Goal: Information Seeking & Learning: Learn about a topic

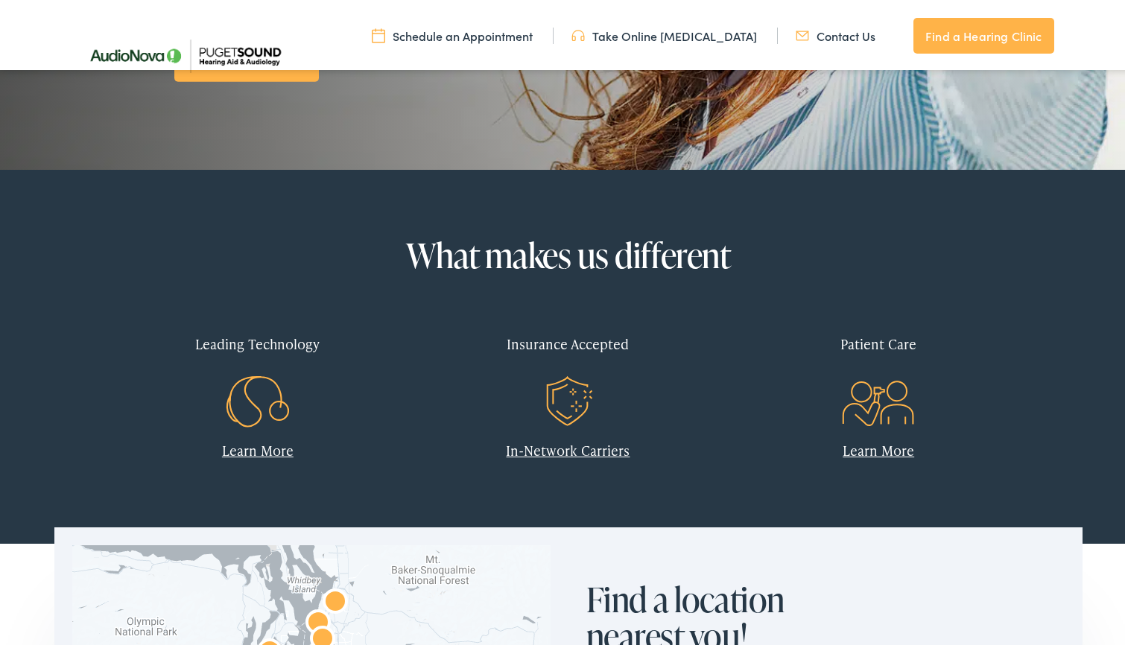
scroll to position [521, 0]
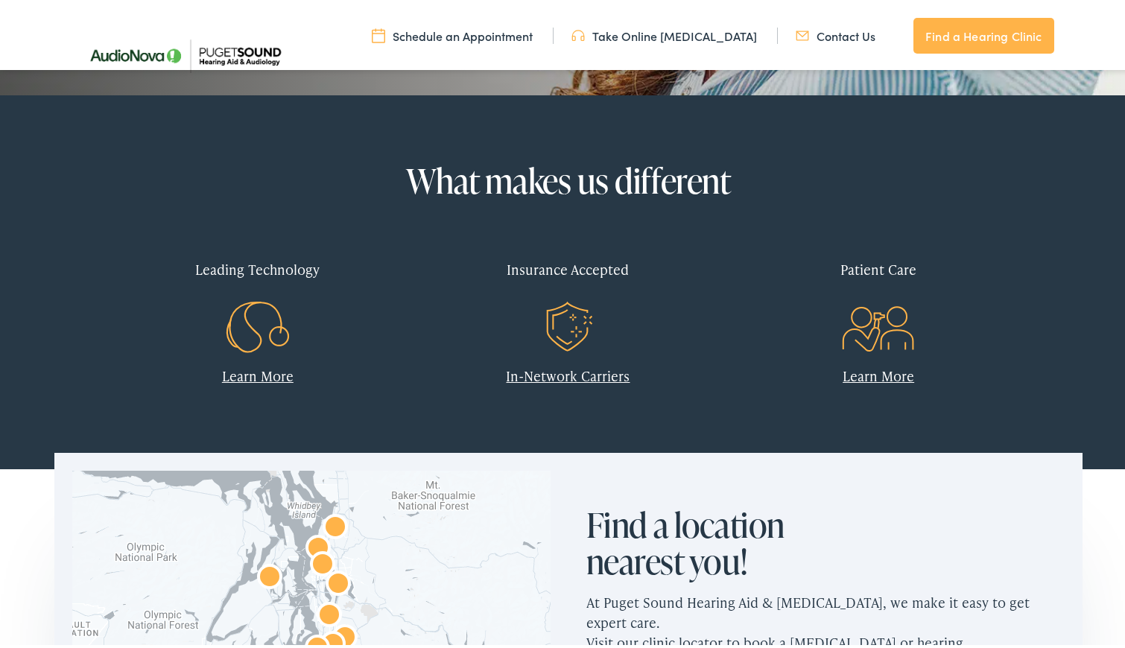
click at [616, 373] on link "In-Network Carriers" at bounding box center [568, 372] width 124 height 19
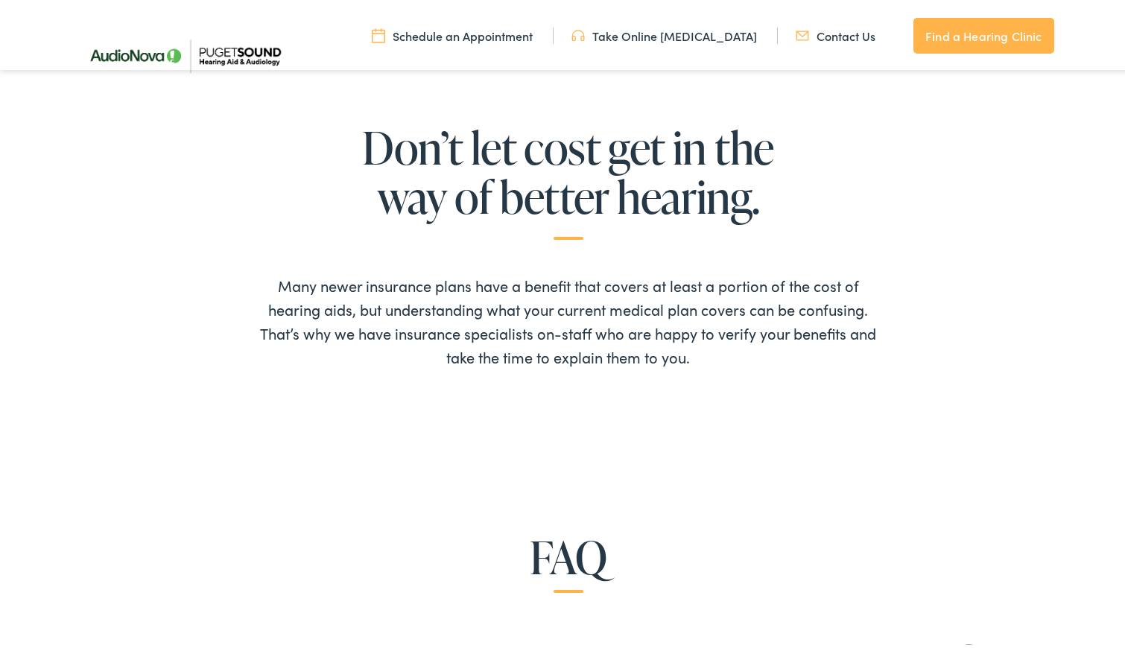
scroll to position [745, 0]
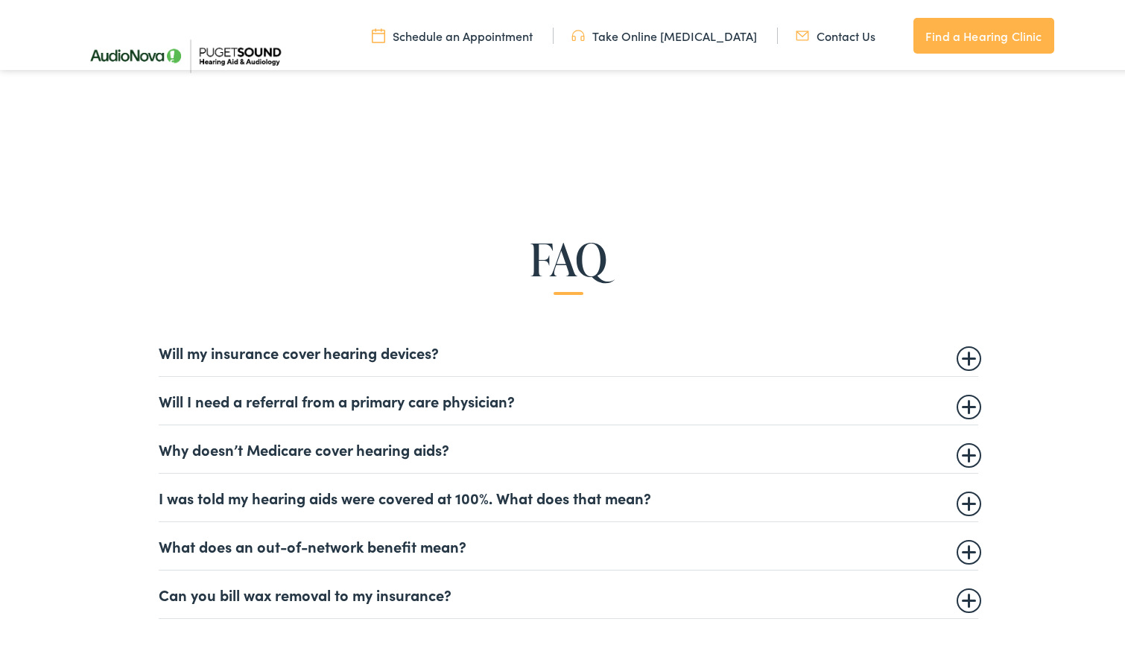
click at [497, 365] on details "Will my insurance cover hearing devices? More and more often private insurance …" at bounding box center [568, 349] width 819 height 48
click at [521, 358] on summary "Will my insurance cover hearing devices?" at bounding box center [568, 349] width 819 height 18
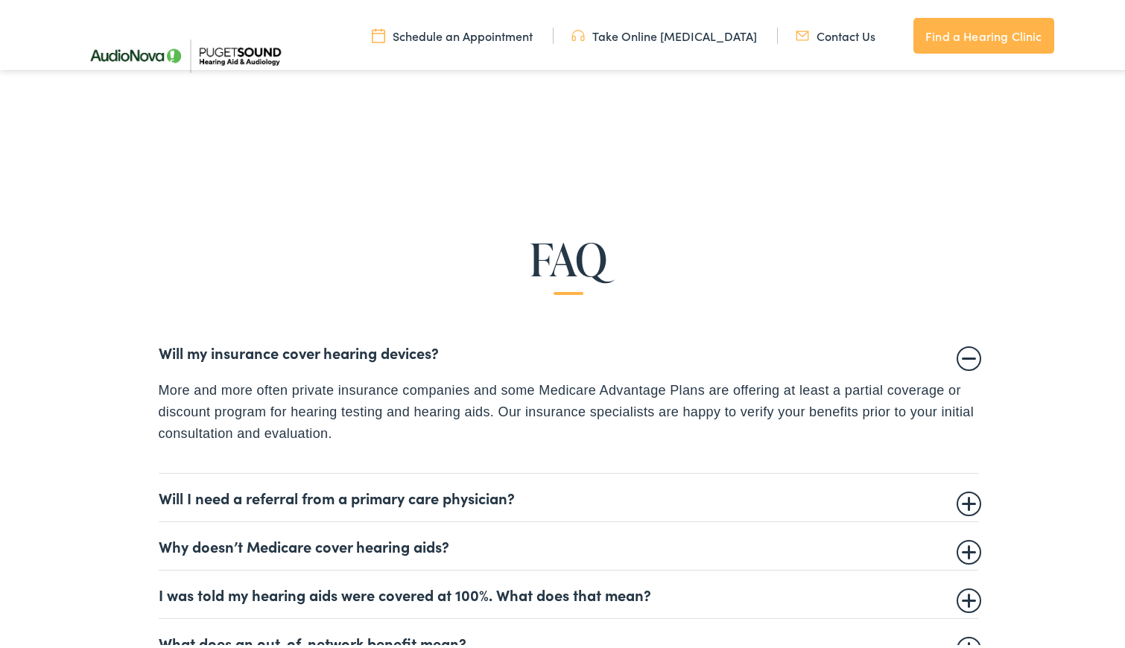
click at [521, 358] on summary "Will my insurance cover hearing devices?" at bounding box center [568, 349] width 819 height 18
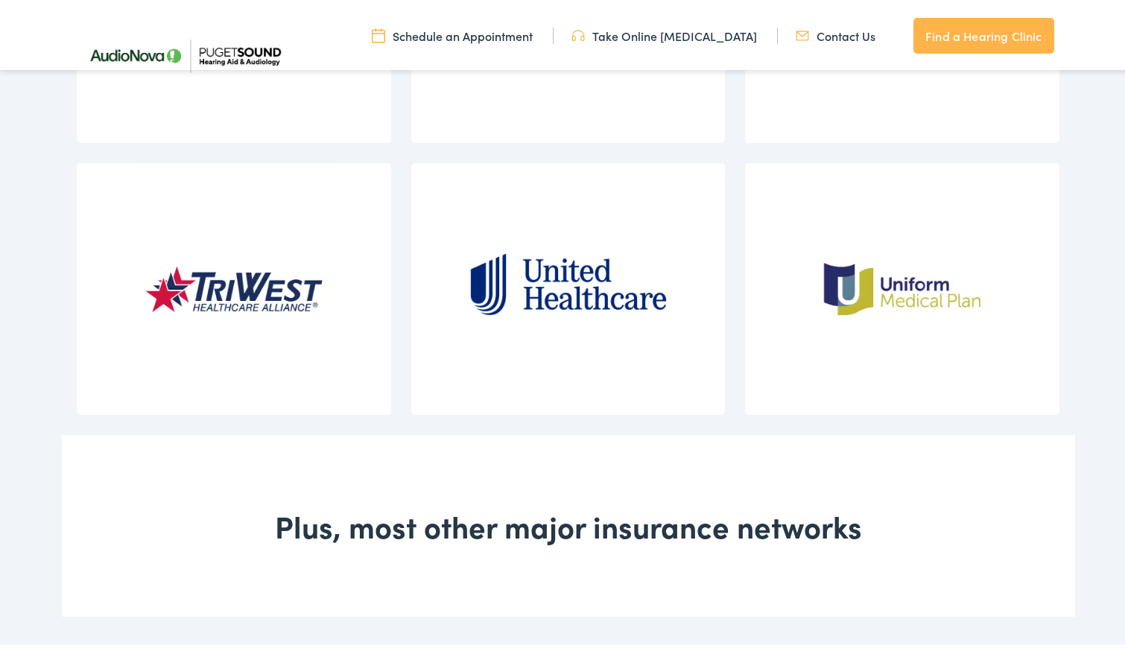
scroll to position [2094, 0]
